Goal: Task Accomplishment & Management: Complete application form

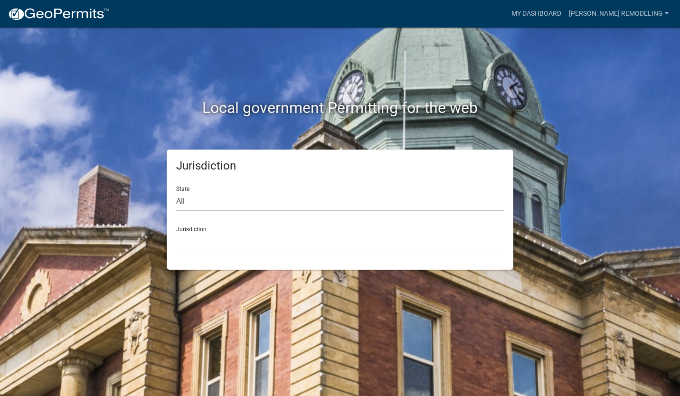
click at [314, 197] on select "All [US_STATE] [US_STATE] [US_STATE] [US_STATE] [US_STATE] [US_STATE] [US_STATE…" at bounding box center [339, 201] width 327 height 19
select select "[US_STATE]"
click at [176, 192] on select "All [US_STATE] [US_STATE] [US_STATE] [US_STATE] [US_STATE] [US_STATE] [US_STATE…" at bounding box center [339, 201] width 327 height 19
click at [237, 243] on select "City of [GEOGRAPHIC_DATA], [US_STATE] City of [GEOGRAPHIC_DATA], [US_STATE] Cit…" at bounding box center [339, 241] width 327 height 19
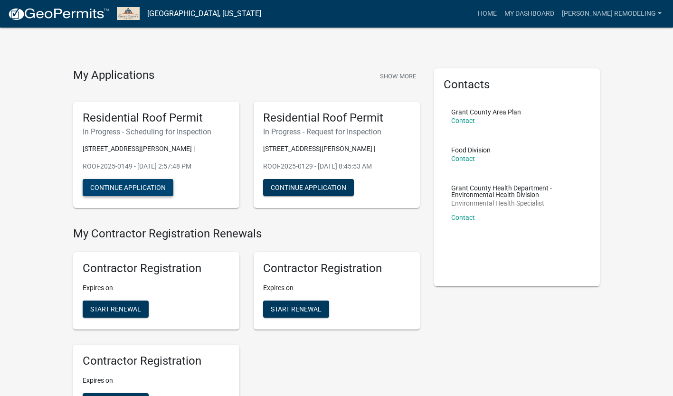
click at [151, 187] on button "Continue Application" at bounding box center [128, 187] width 91 height 17
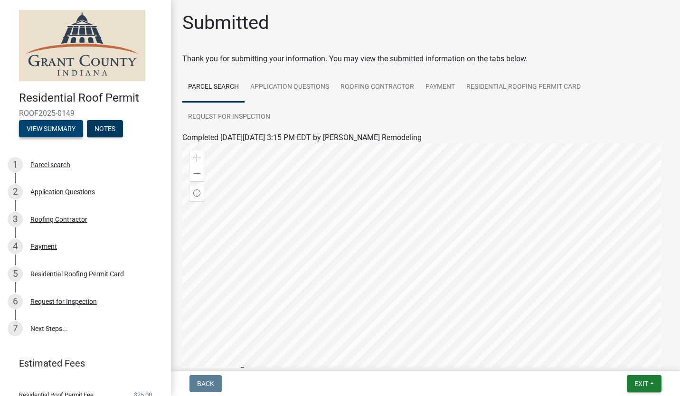
click at [60, 127] on button "View Summary" at bounding box center [51, 128] width 64 height 17
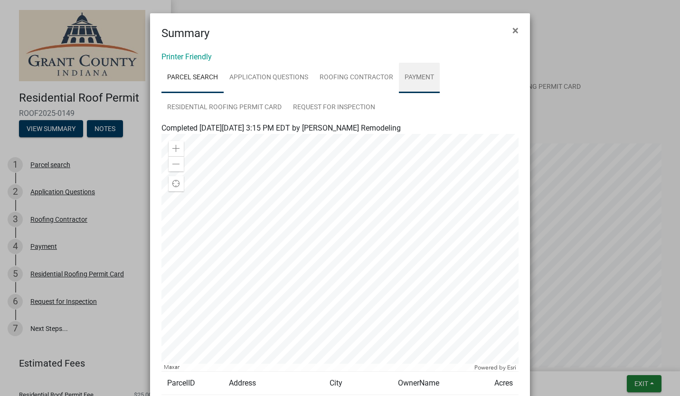
click at [415, 73] on link "Payment" at bounding box center [419, 78] width 41 height 30
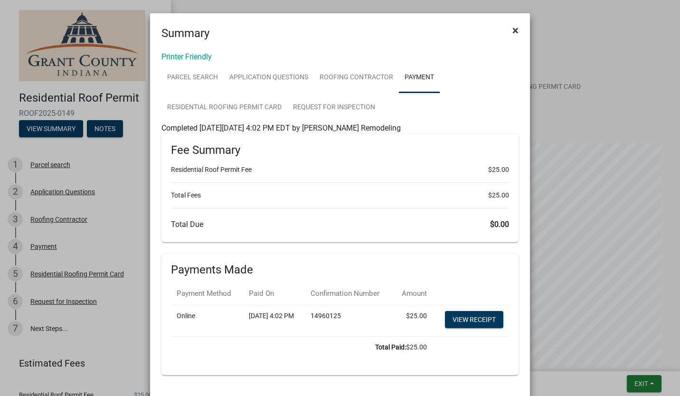
click at [513, 28] on span "×" at bounding box center [515, 30] width 6 height 13
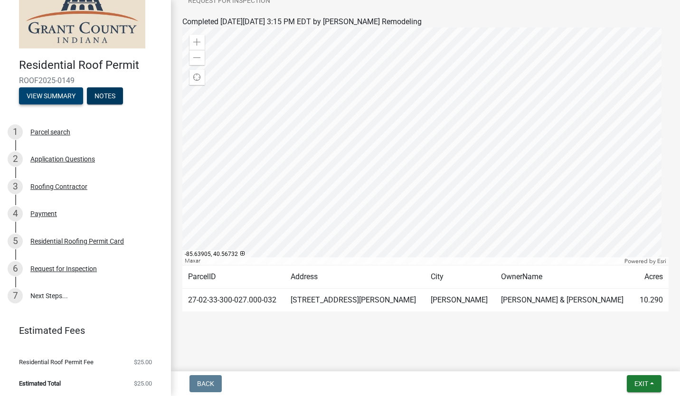
scroll to position [35, 0]
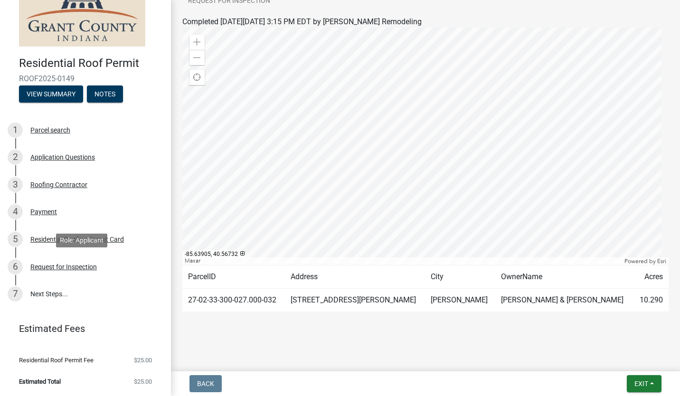
click at [52, 267] on div "Request for Inspection" at bounding box center [63, 266] width 66 height 7
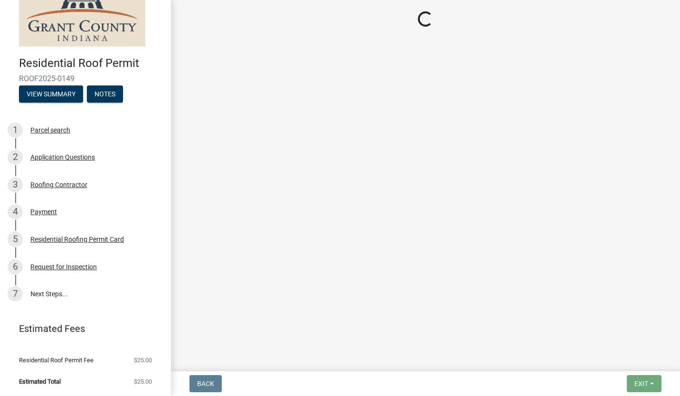
select select "2076309e-35fa-447a-a87e-2d59a2fccc53"
